Goal: Navigation & Orientation: Find specific page/section

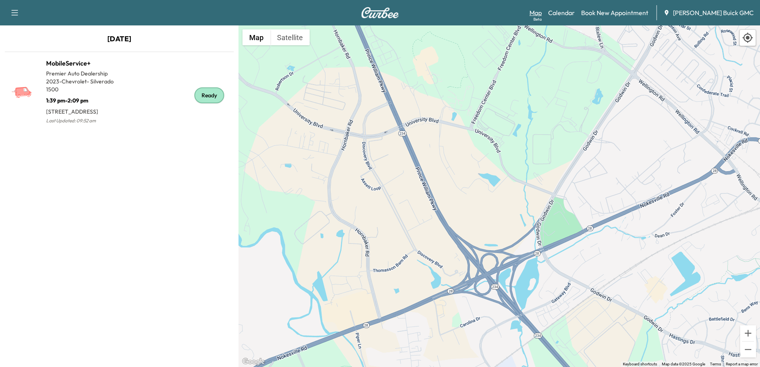
click at [542, 11] on link "Map Beta" at bounding box center [535, 13] width 12 height 10
click at [283, 40] on button "Satellite" at bounding box center [289, 37] width 39 height 16
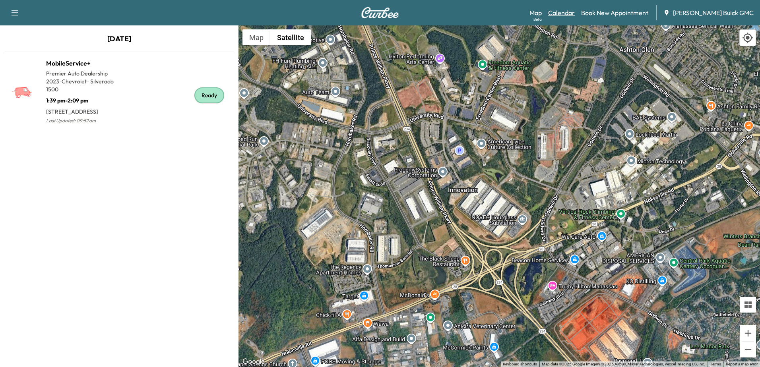
click at [575, 12] on link "Calendar" at bounding box center [561, 13] width 27 height 10
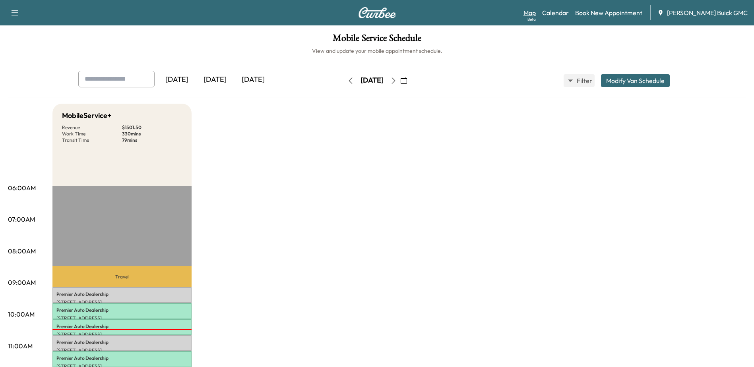
click at [536, 10] on link "Map Beta" at bounding box center [529, 13] width 12 height 10
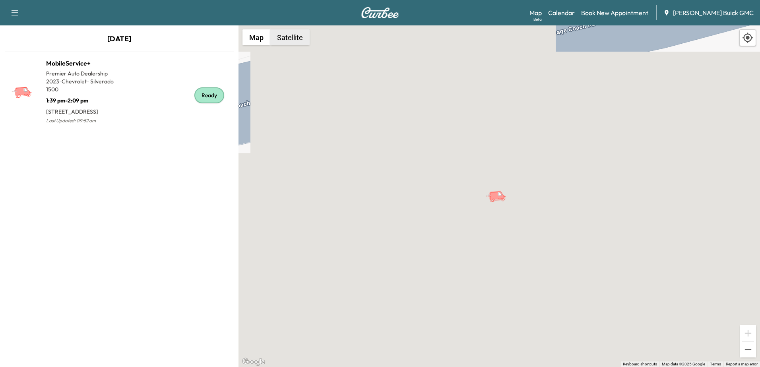
click at [288, 38] on button "Satellite" at bounding box center [289, 37] width 39 height 16
